Goal: Task Accomplishment & Management: Use online tool/utility

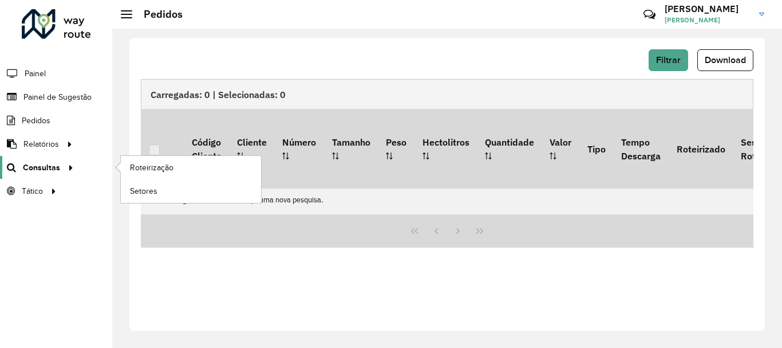
scroll to position [751, 0]
click at [145, 164] on span "Roteirização" at bounding box center [153, 168] width 46 height 12
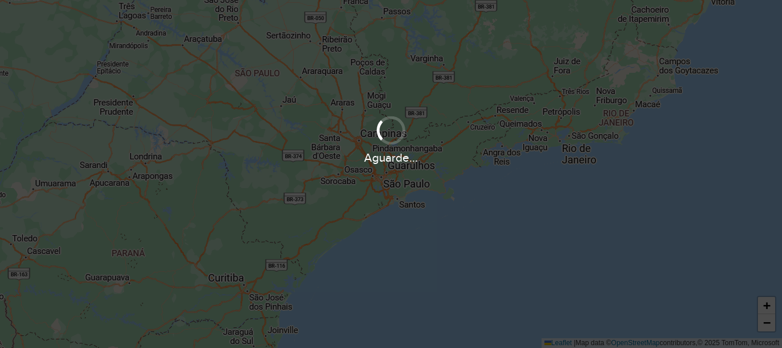
scroll to position [751, 0]
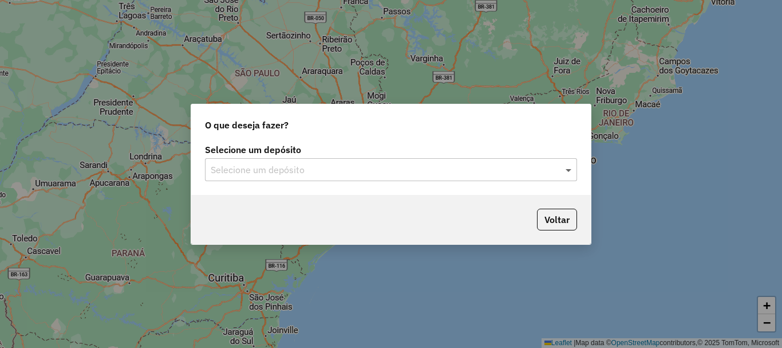
click at [572, 170] on span at bounding box center [570, 170] width 14 height 14
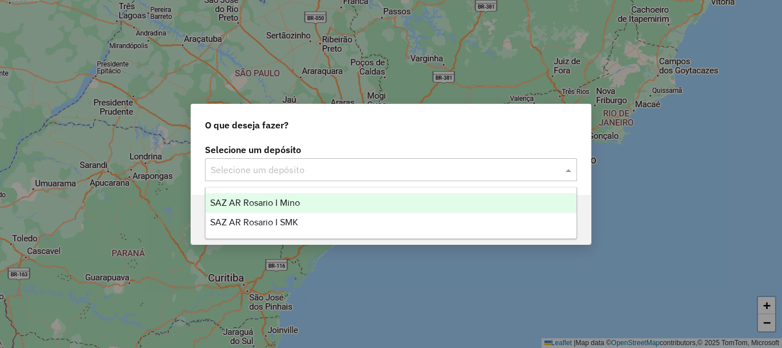
click at [276, 200] on span "SAZ AR Rosario I Mino" at bounding box center [255, 203] width 90 height 10
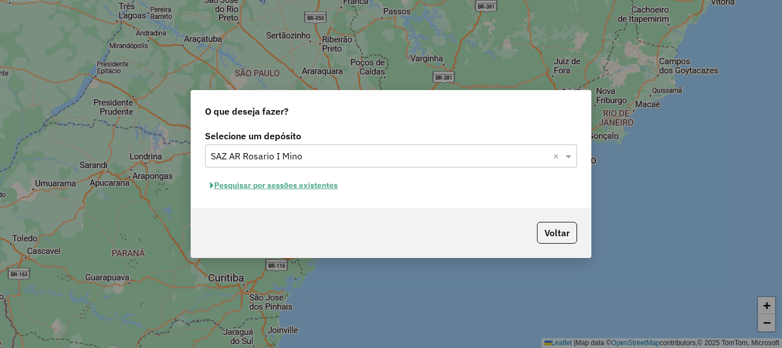
click at [277, 184] on button "Pesquisar por sessões existentes" at bounding box center [274, 185] width 138 height 18
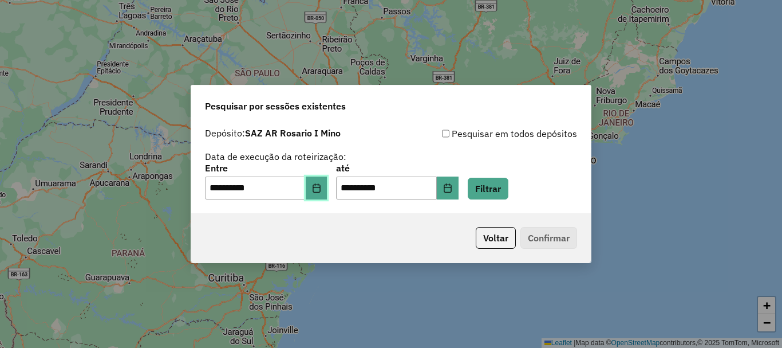
click at [321, 188] on icon "Choose Date" at bounding box center [316, 187] width 9 height 9
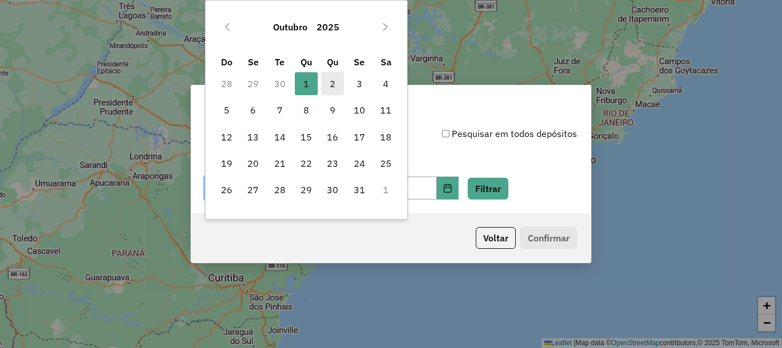
click at [328, 86] on span "2" at bounding box center [332, 83] width 23 height 23
type input "**********"
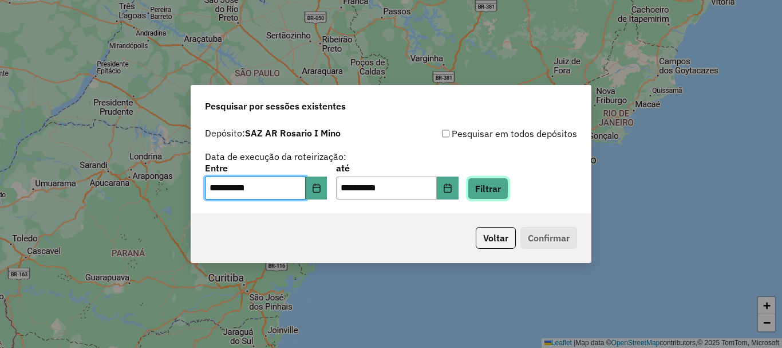
click at [509, 188] on button "Filtrar" at bounding box center [488, 189] width 41 height 22
